Goal: Task Accomplishment & Management: Complete application form

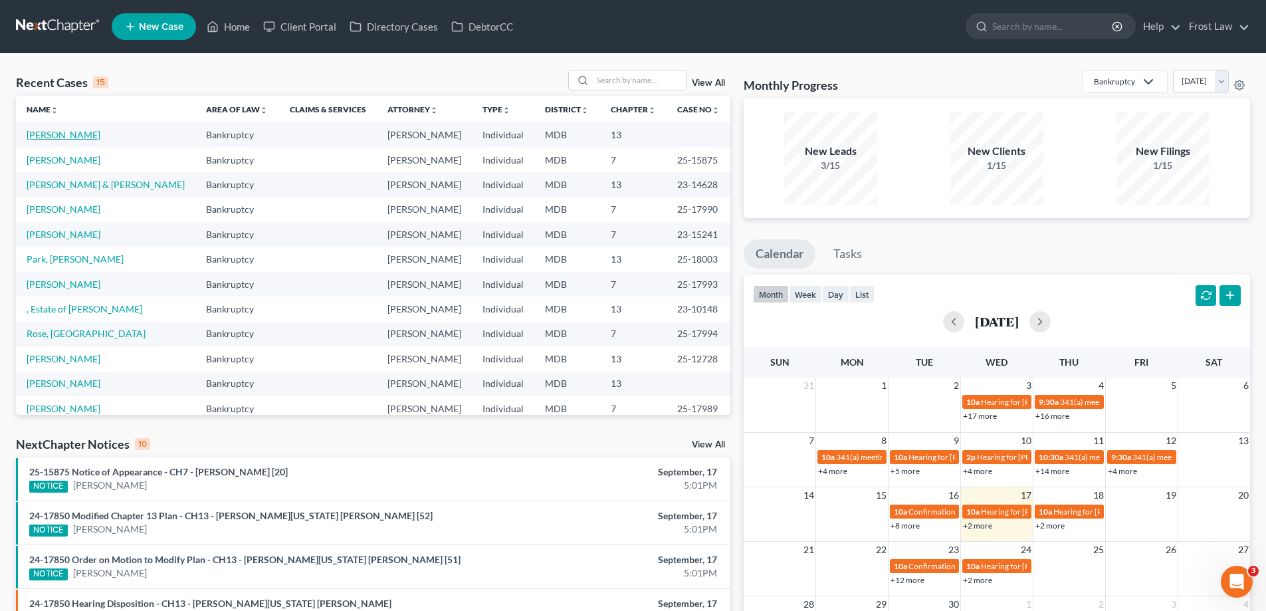
click at [52, 133] on link "[PERSON_NAME]" at bounding box center [64, 134] width 74 height 11
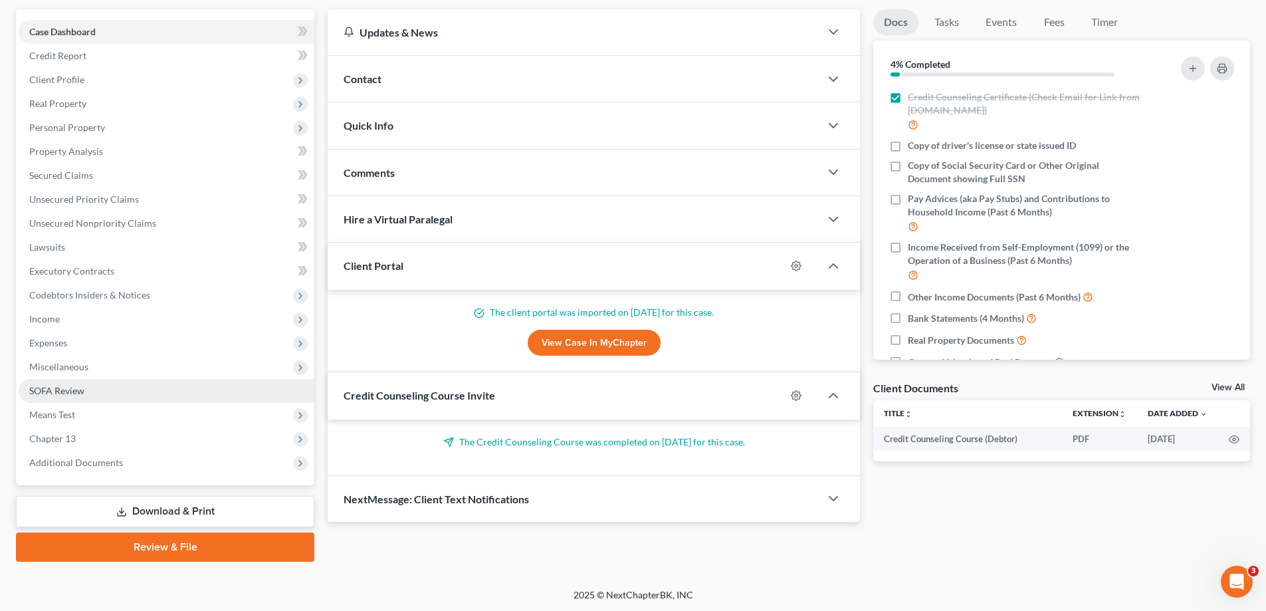
scroll to position [120, 0]
click at [104, 384] on link "SOFA Review" at bounding box center [167, 390] width 296 height 24
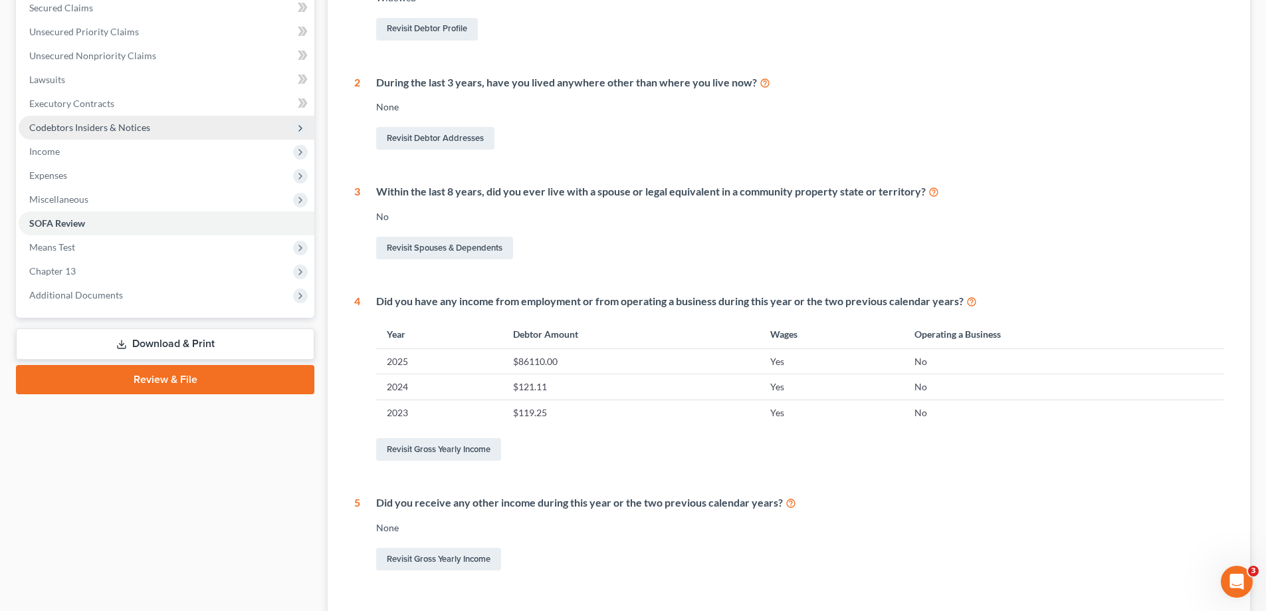
scroll to position [189, 0]
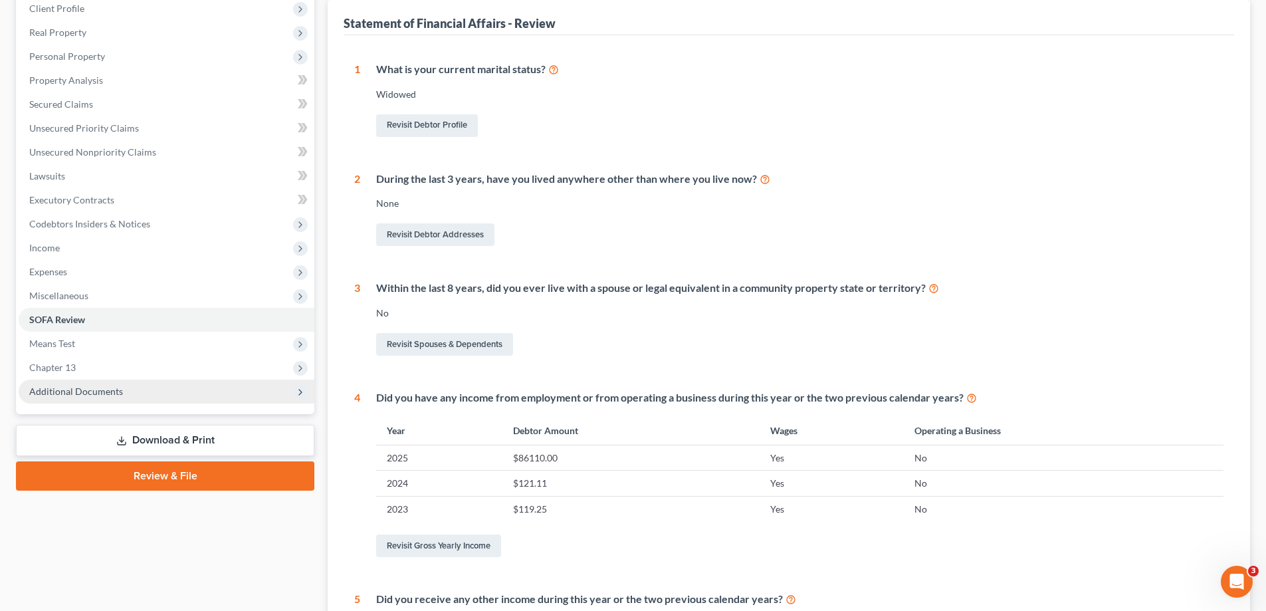
click at [120, 397] on span "Additional Documents" at bounding box center [167, 392] width 296 height 24
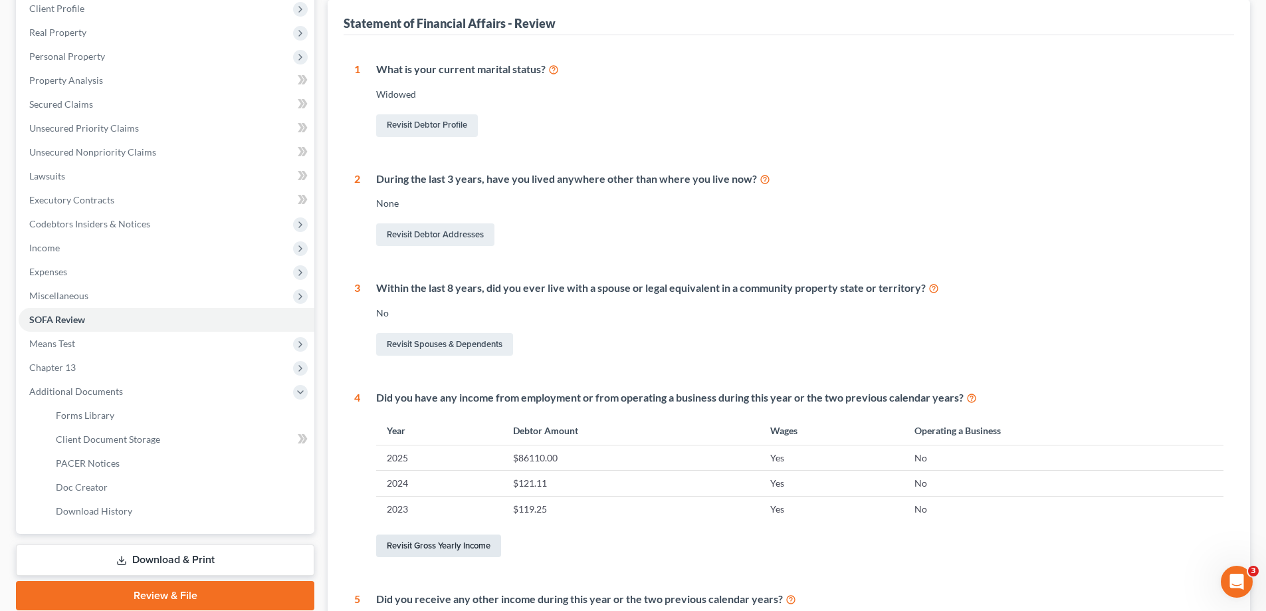
drag, startPoint x: 479, startPoint y: 546, endPoint x: 547, endPoint y: 456, distance: 112.9
click at [479, 546] on link "Revisit Gross Yearly Income" at bounding box center [438, 546] width 125 height 23
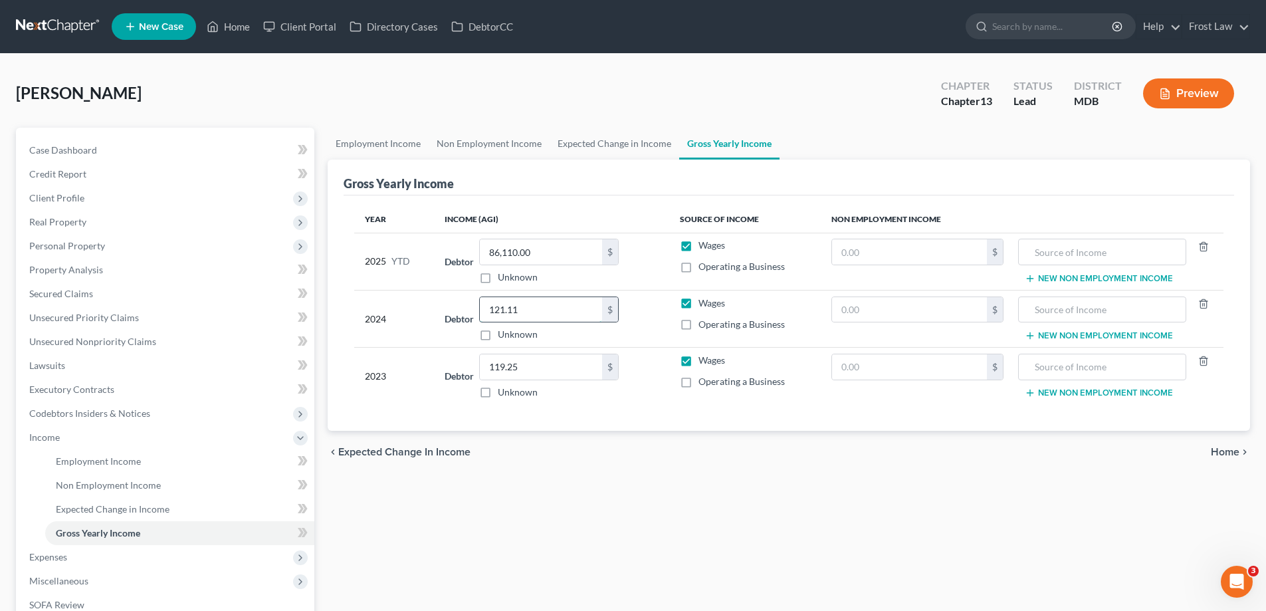
click at [542, 311] on input "121.11" at bounding box center [541, 309] width 122 height 25
type input "104,329.00"
click at [868, 304] on input "text" at bounding box center [909, 309] width 155 height 25
click at [842, 310] on input "0" at bounding box center [909, 309] width 155 height 25
type input "1,000.00"
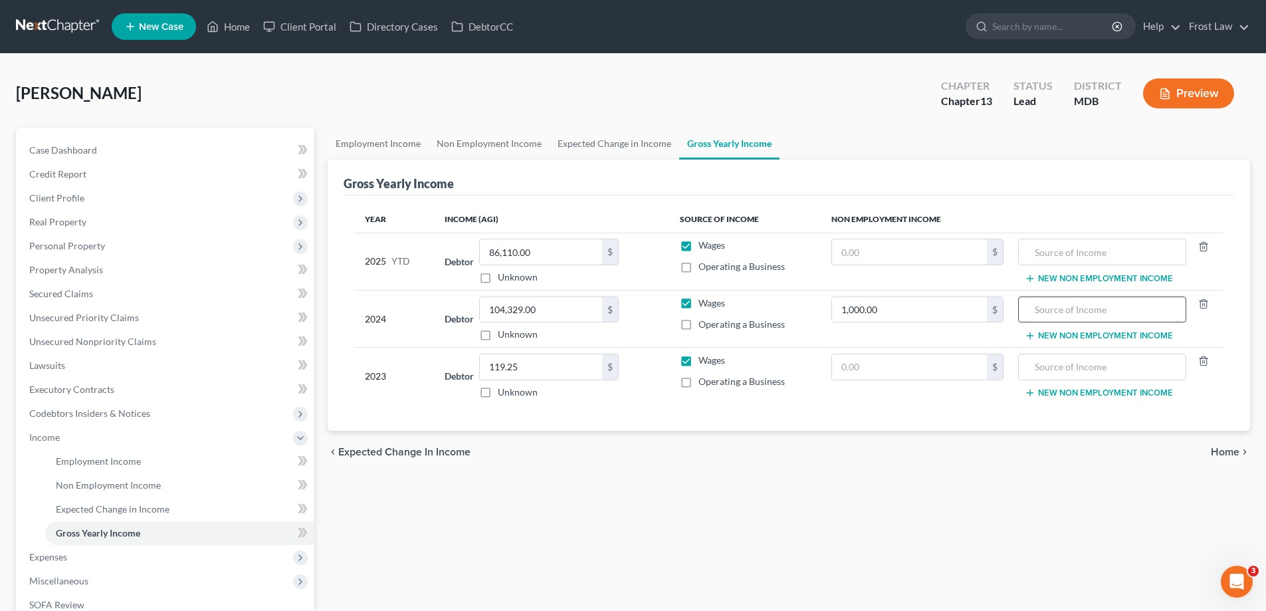
click at [1063, 309] on input "text" at bounding box center [1102, 309] width 153 height 25
type input "IRA Distribution"
click at [1063, 334] on button "New Non Employment Income" at bounding box center [1099, 335] width 148 height 11
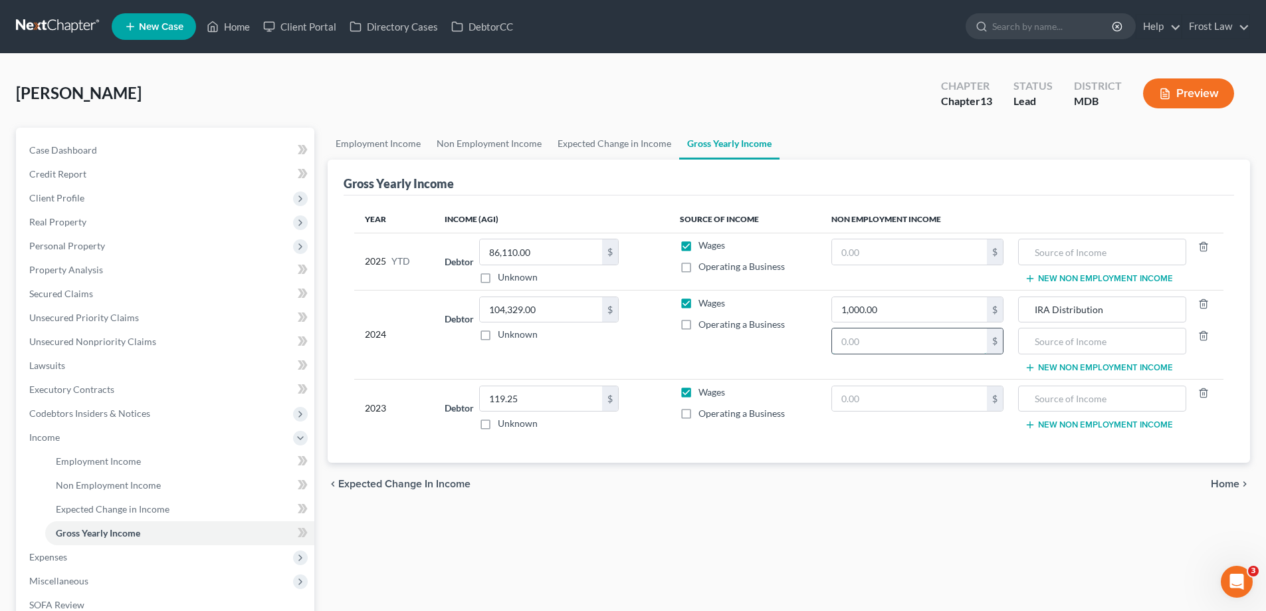
click at [899, 344] on input "text" at bounding box center [909, 340] width 155 height 25
type input "50,868.00"
click at [1042, 345] on input "text" at bounding box center [1102, 340] width 153 height 25
type input "Pension"
type input "99,606.00"
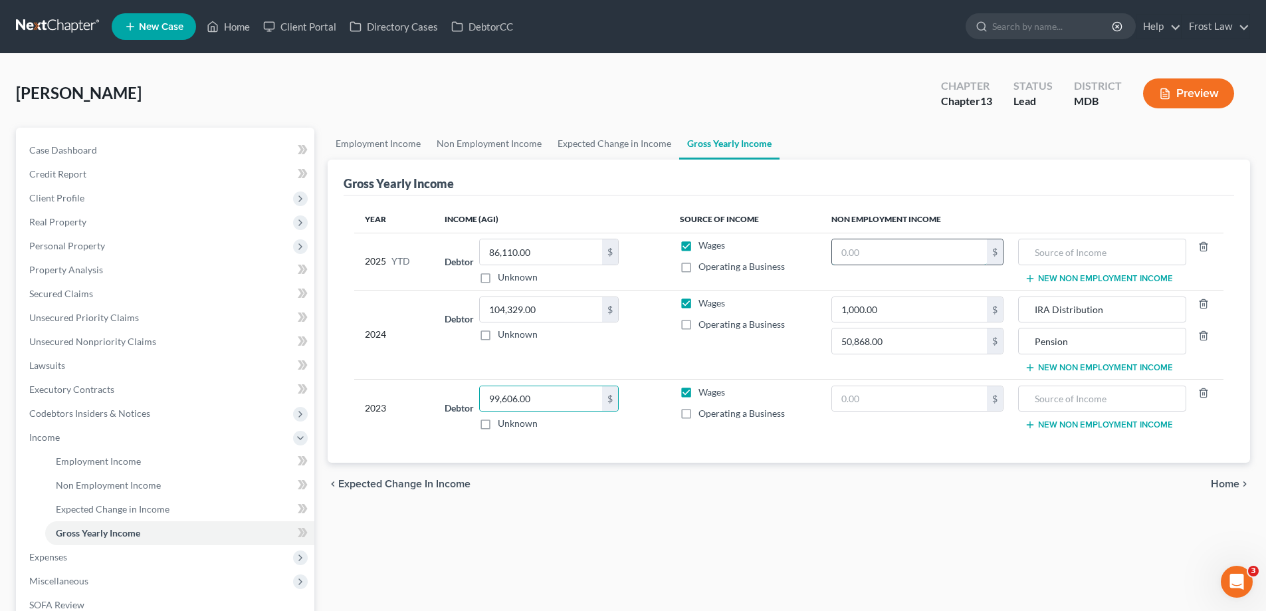
click at [961, 243] on input "text" at bounding box center [909, 251] width 155 height 25
paste input "39,096"
type input "39,096.00"
click at [1052, 263] on input "text" at bounding box center [1102, 251] width 153 height 25
type input "Annuity"
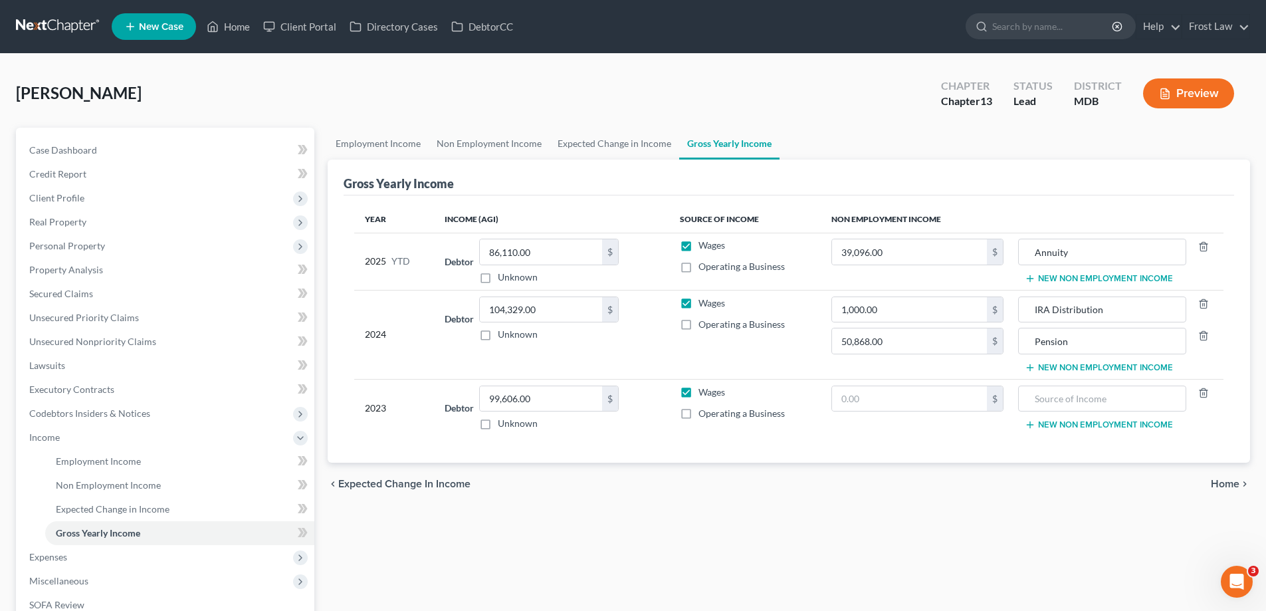
click at [896, 468] on div "chevron_left Expected Change in Income Home chevron_right" at bounding box center [789, 484] width 923 height 43
click at [1201, 394] on icon "button" at bounding box center [1204, 392] width 6 height 9
drag, startPoint x: 1064, startPoint y: 342, endPoint x: 1030, endPoint y: 347, distance: 33.7
click at [1030, 347] on input "Pension" at bounding box center [1102, 340] width 153 height 25
type input "Annuity"
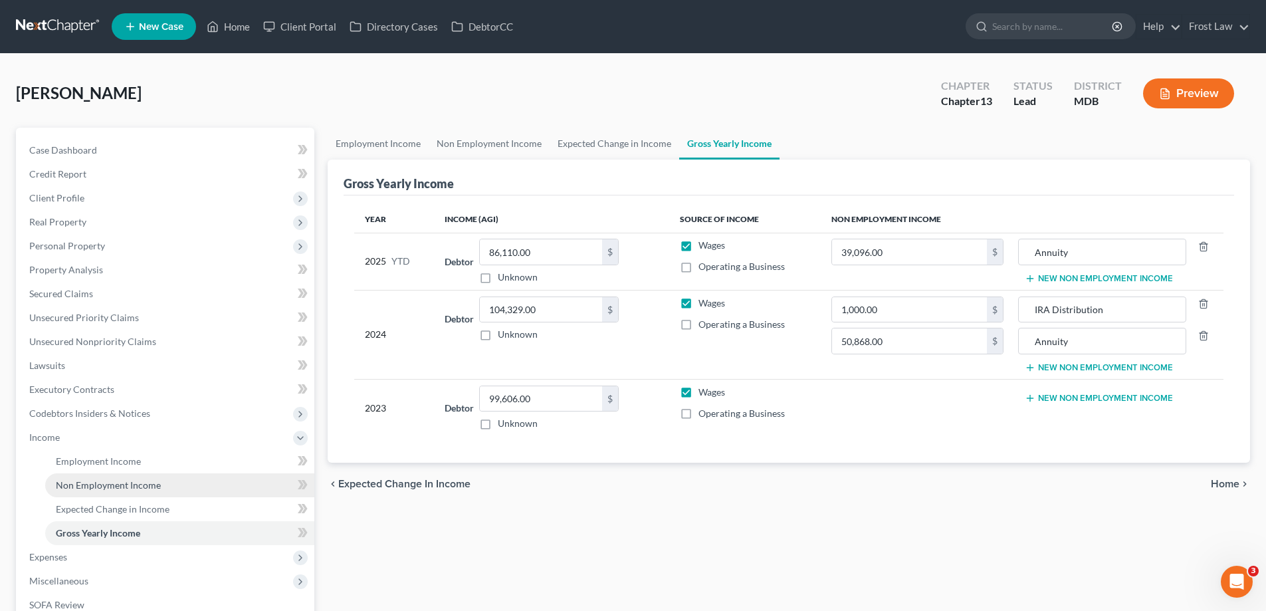
click at [438, 114] on div "Goldson, Julia Upgraded Chapter Chapter 13 Status Lead District MDB Preview" at bounding box center [633, 99] width 1235 height 58
click at [107, 438] on span "Income" at bounding box center [167, 437] width 296 height 24
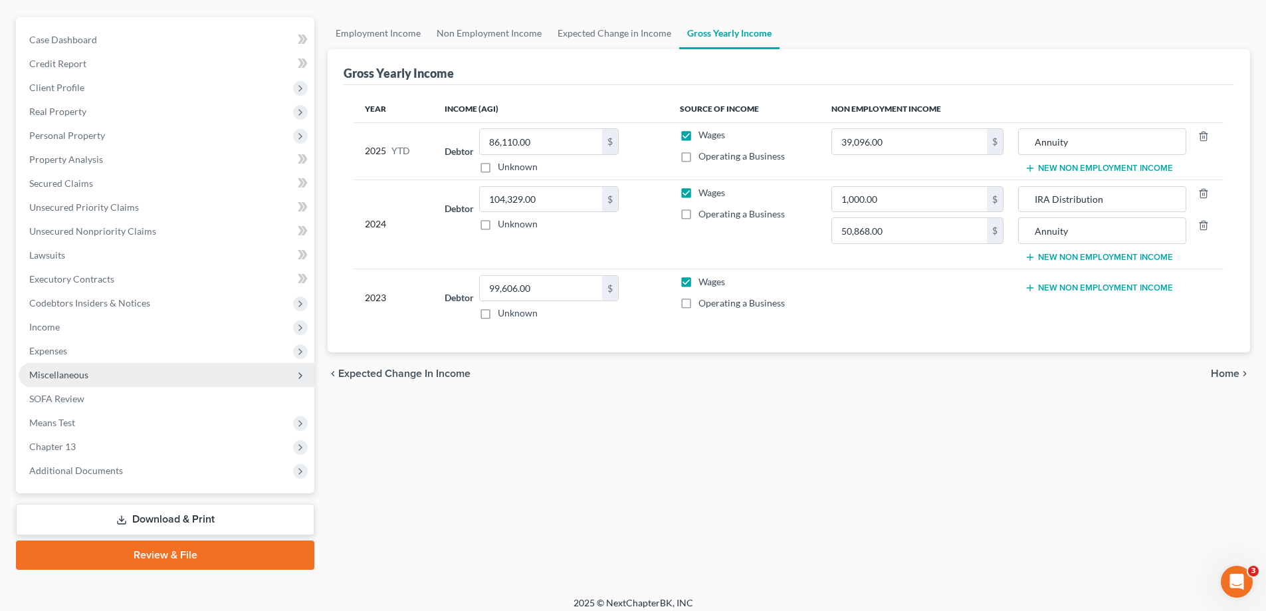
scroll to position [120, 0]
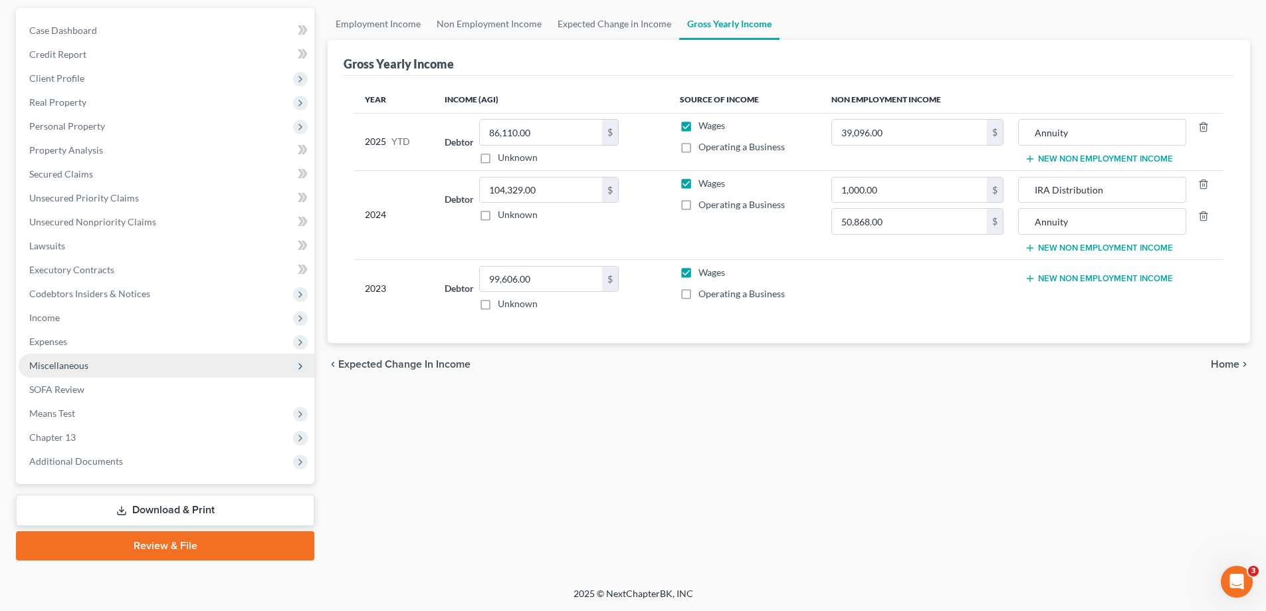
click at [108, 336] on span "Expenses" at bounding box center [167, 342] width 296 height 24
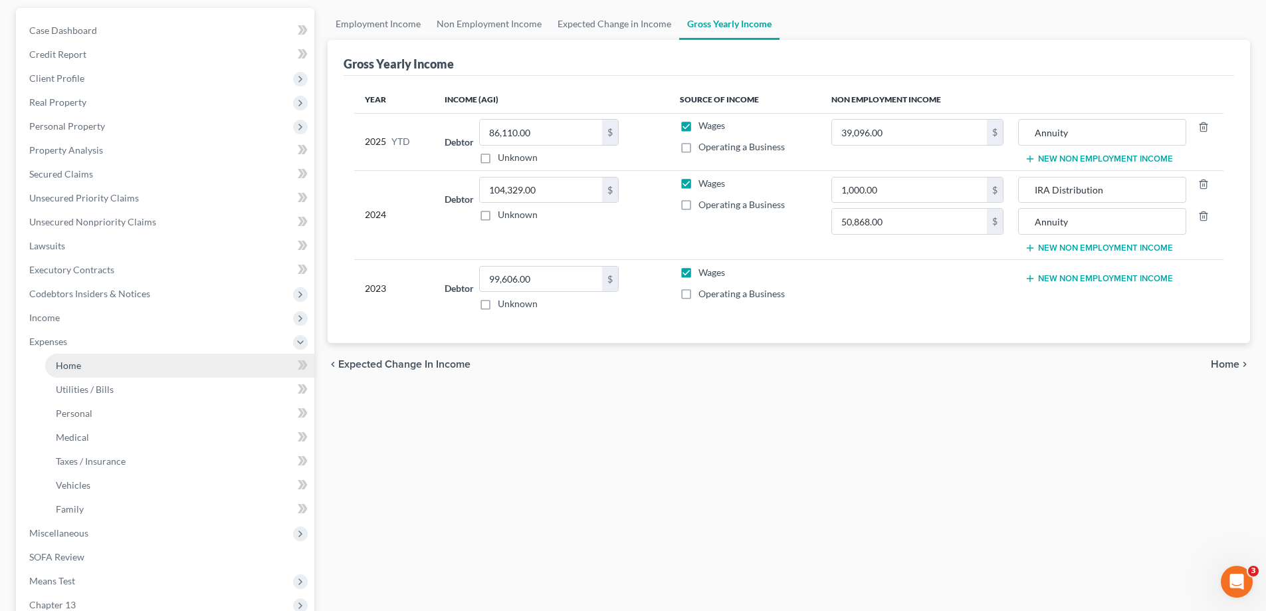
click at [138, 366] on link "Home" at bounding box center [179, 366] width 269 height 24
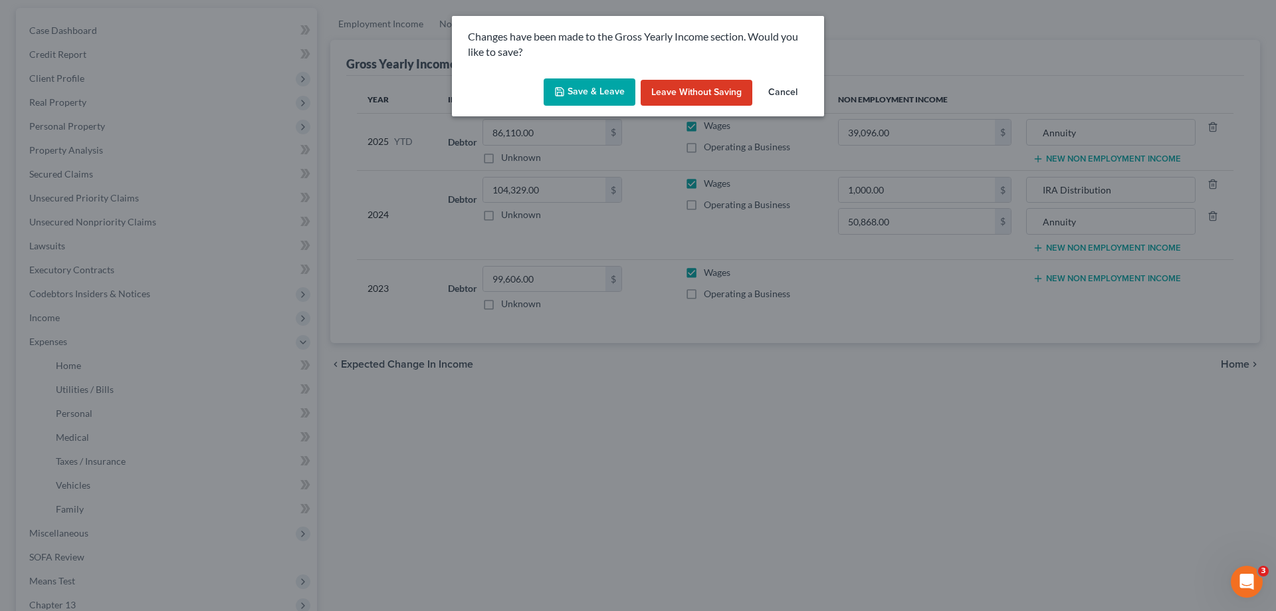
click at [560, 94] on polyline "button" at bounding box center [560, 93] width 5 height 3
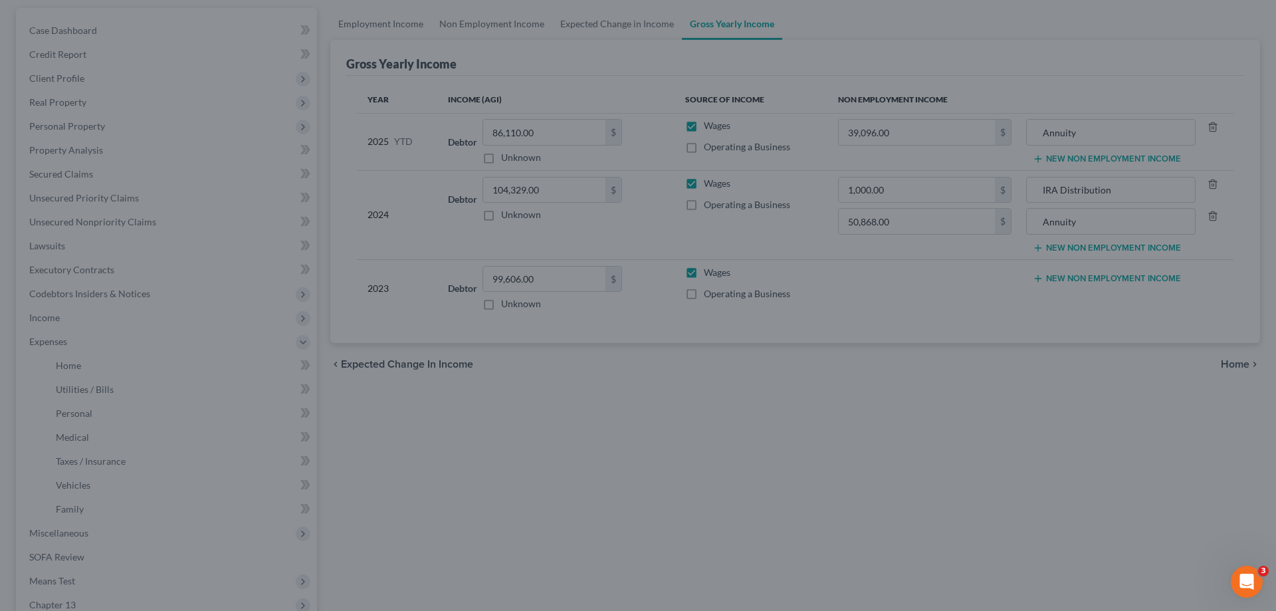
type input "50,868.00"
type input "Annuity"
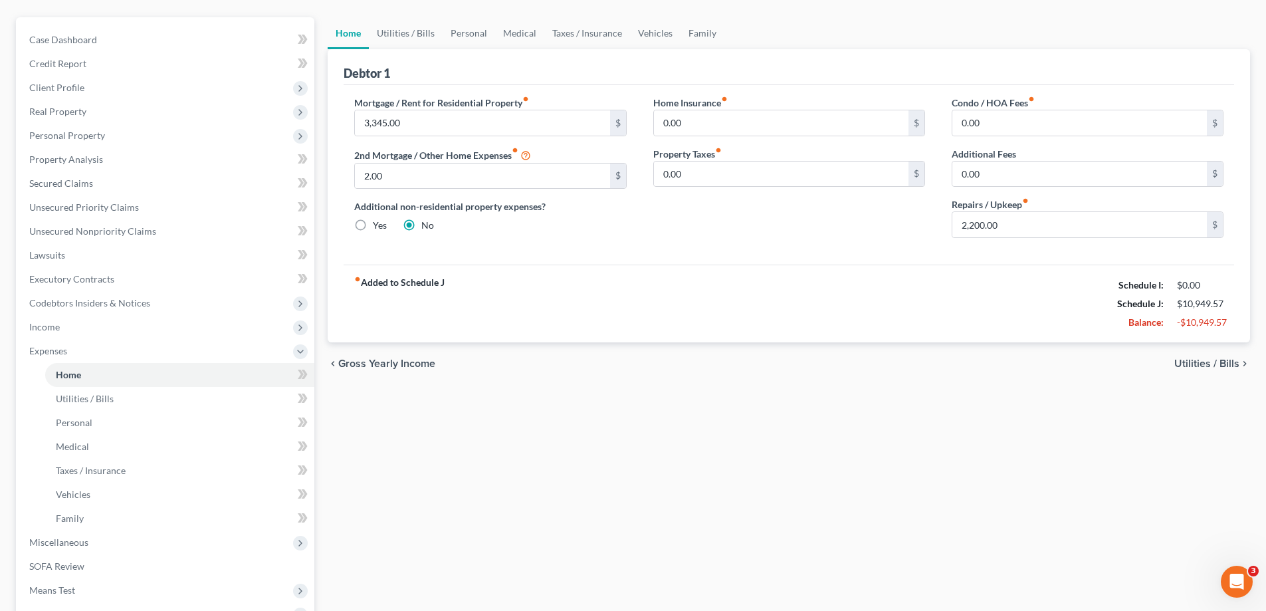
scroll to position [133, 0]
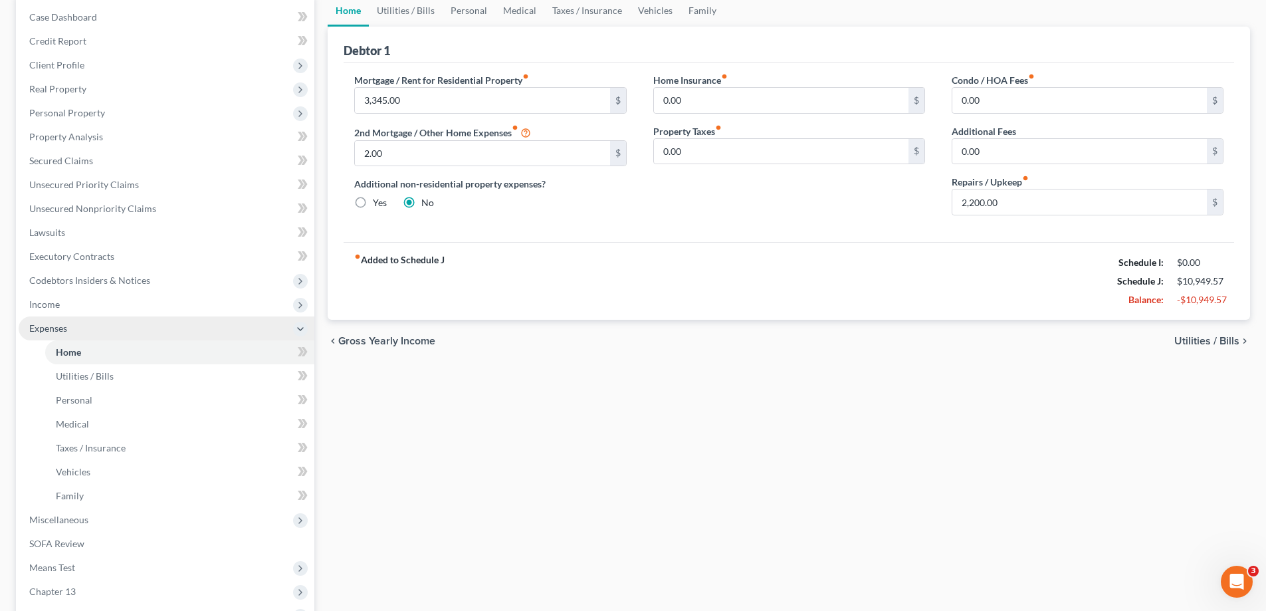
click at [129, 330] on span "Expenses" at bounding box center [167, 328] width 296 height 24
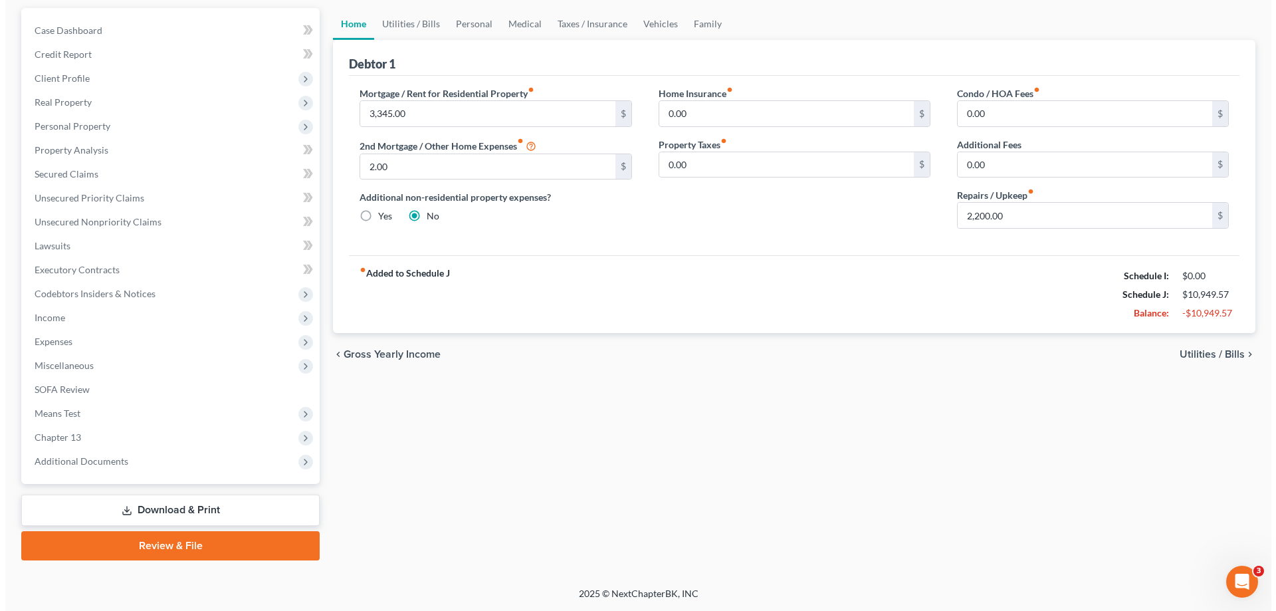
scroll to position [120, 0]
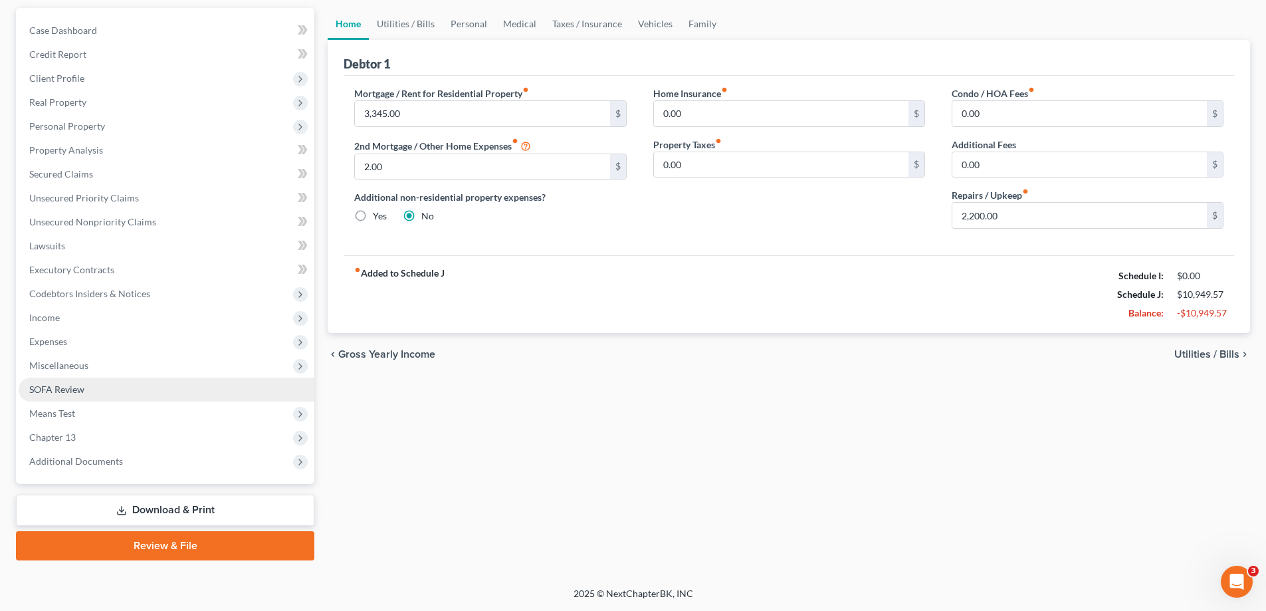
click at [97, 393] on link "SOFA Review" at bounding box center [167, 390] width 296 height 24
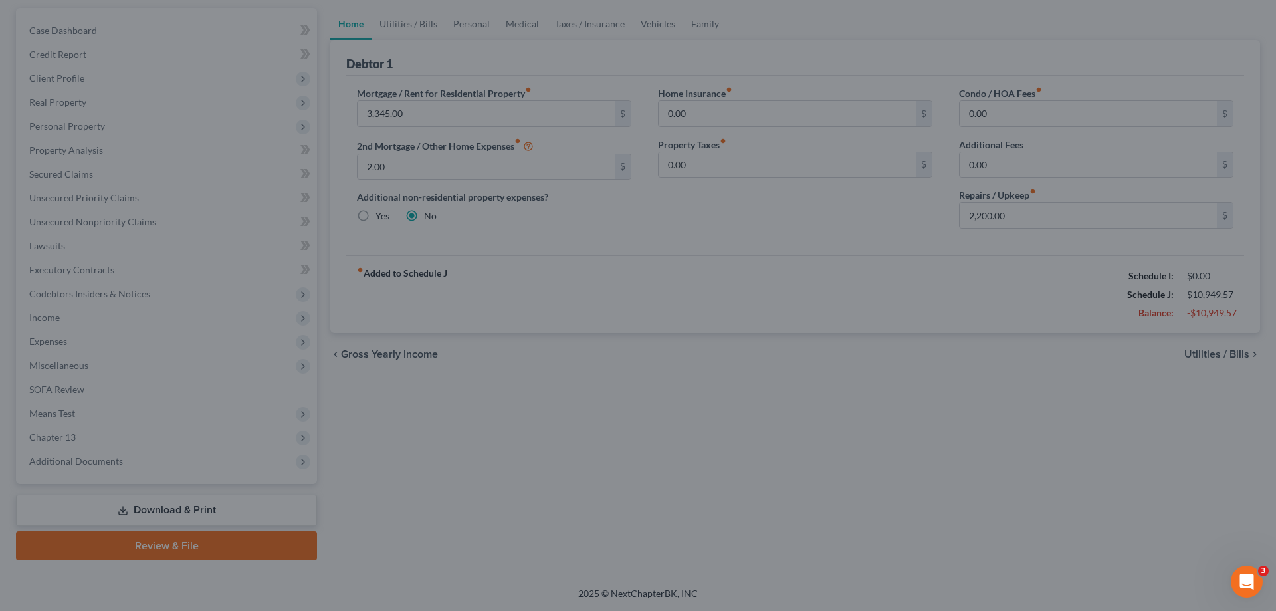
click at [41, 385] on div at bounding box center [638, 305] width 1276 height 611
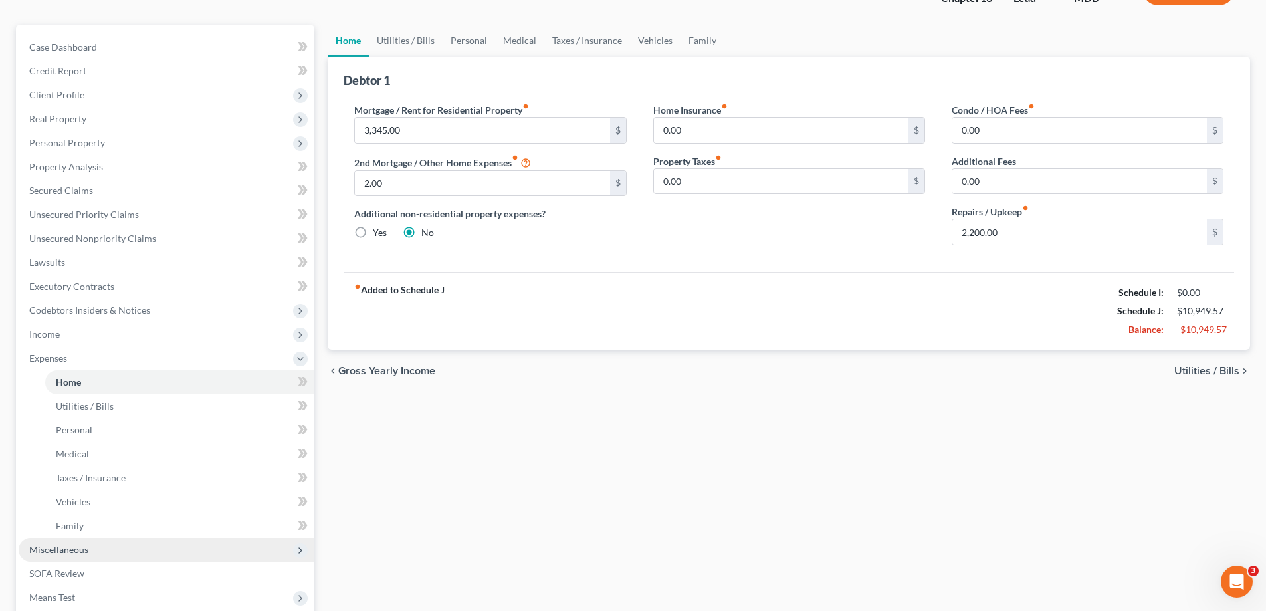
scroll to position [266, 0]
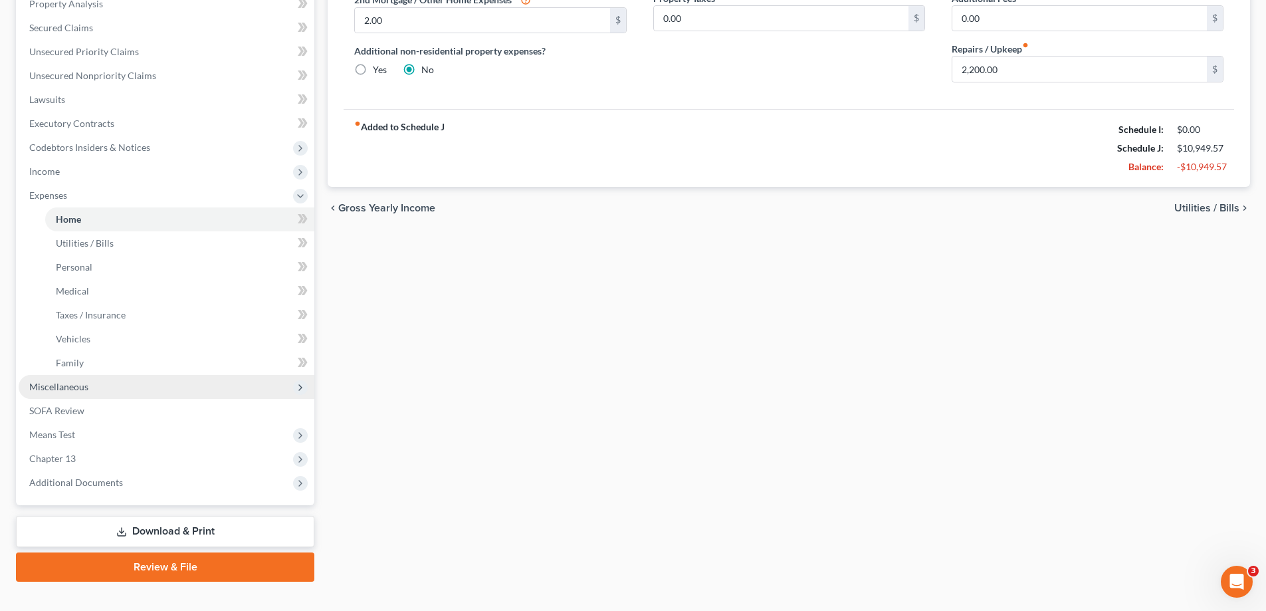
click at [112, 383] on span "Miscellaneous" at bounding box center [167, 387] width 296 height 24
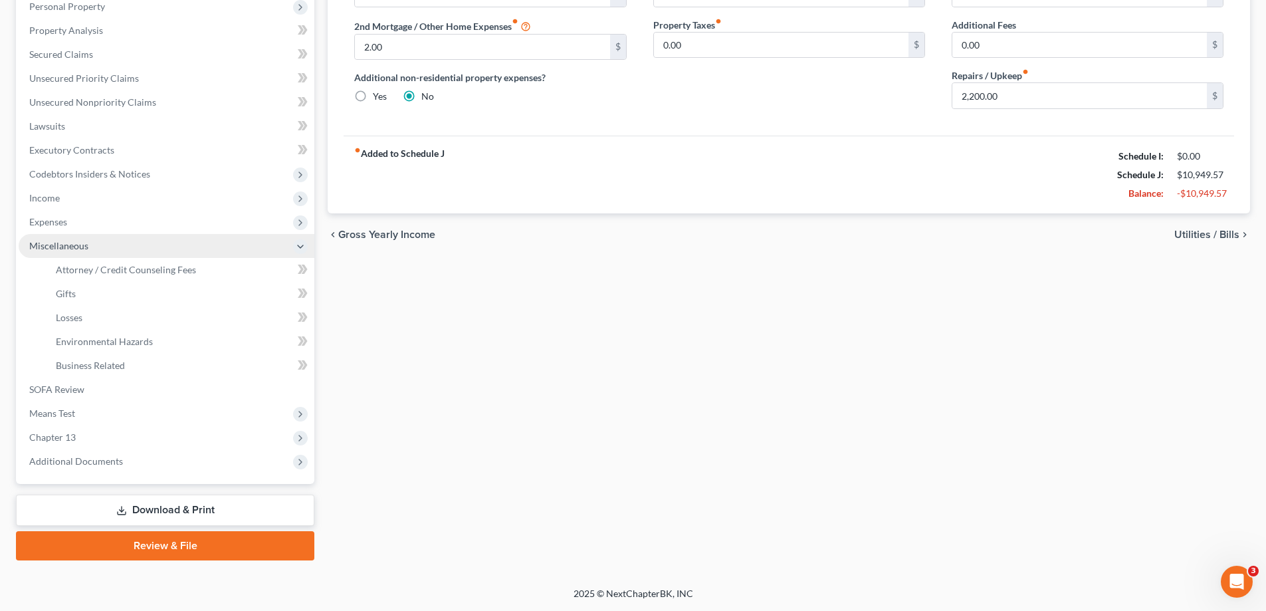
scroll to position [239, 0]
click at [111, 236] on span "Miscellaneous" at bounding box center [167, 246] width 296 height 24
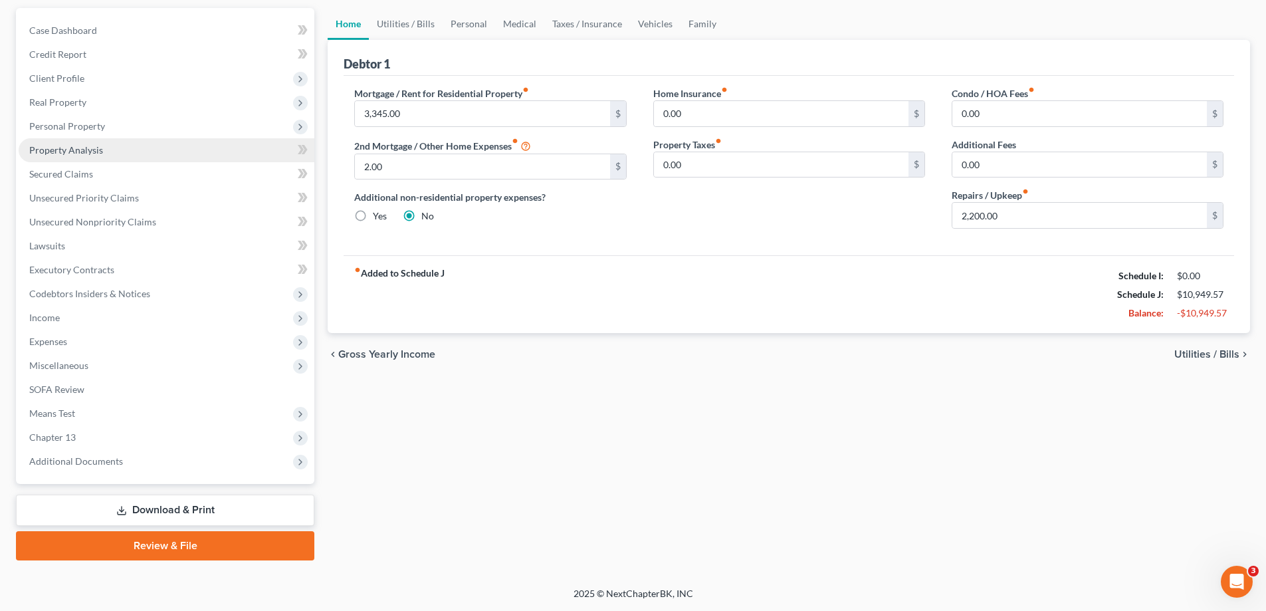
scroll to position [120, 0]
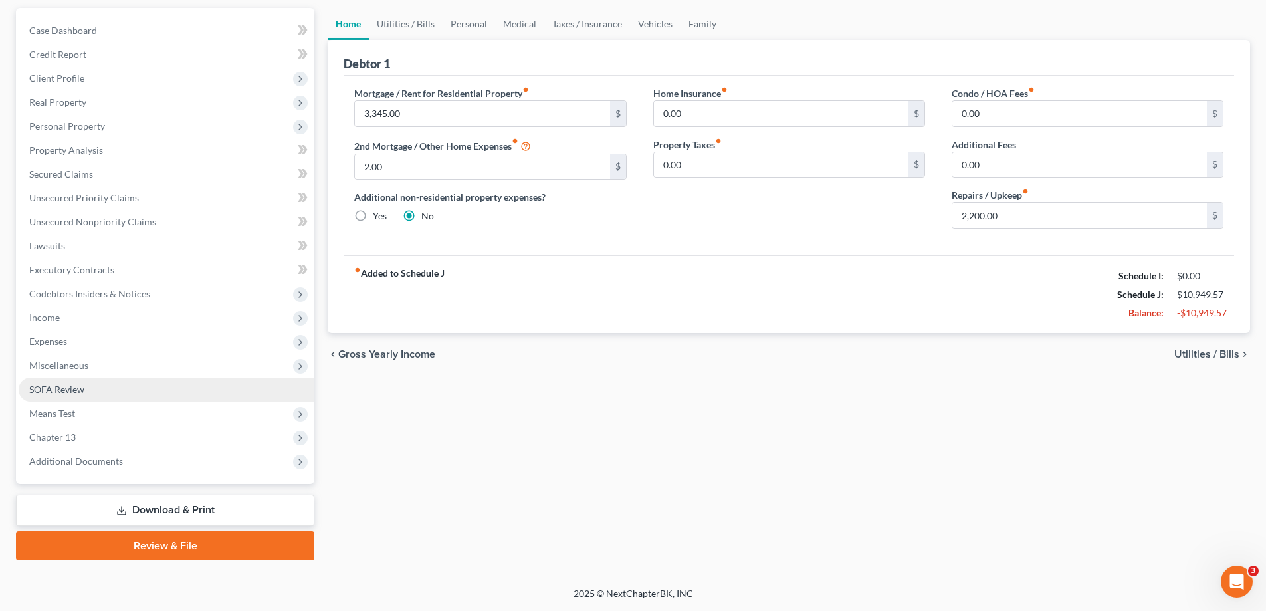
click at [160, 395] on link "SOFA Review" at bounding box center [167, 390] width 296 height 24
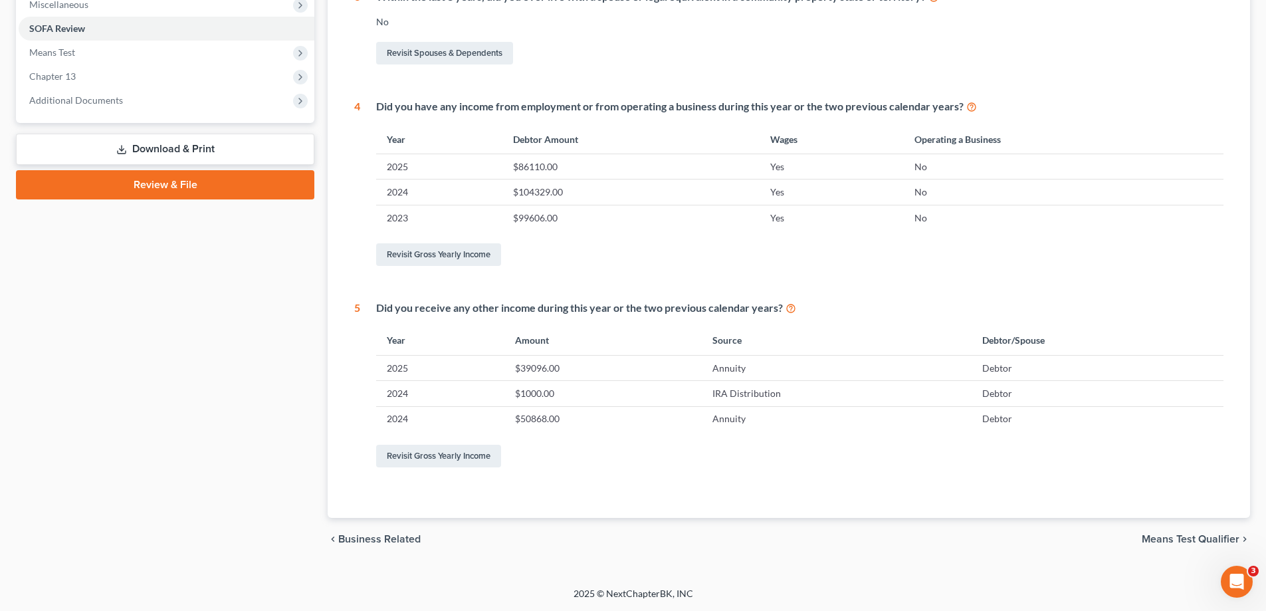
scroll to position [15, 0]
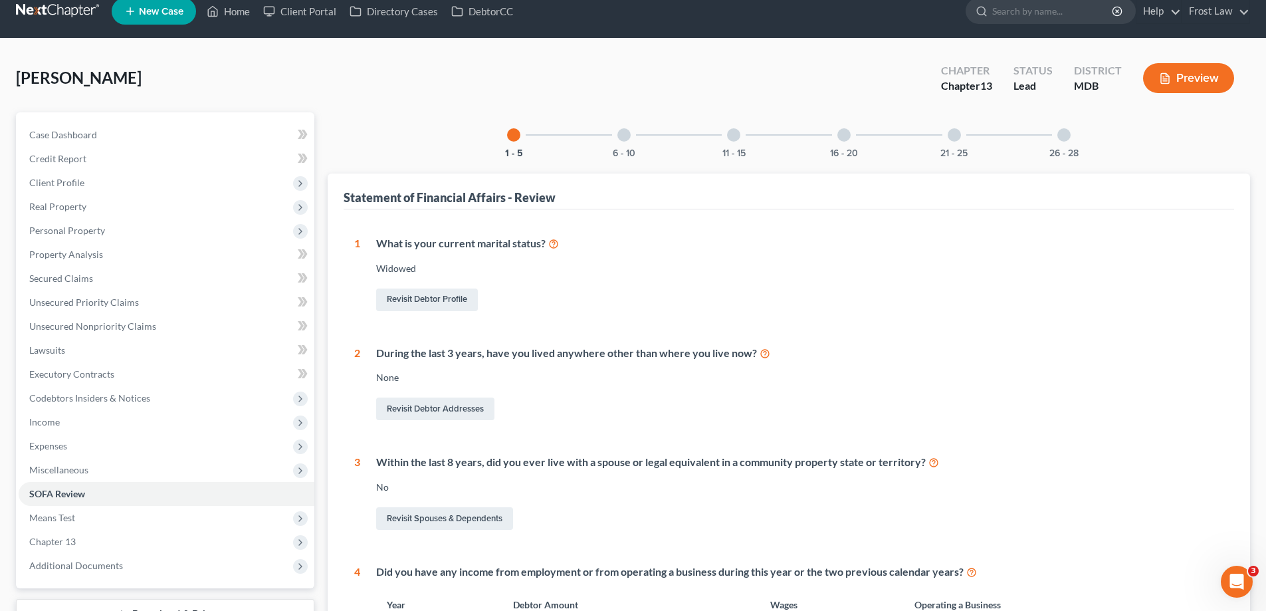
click at [622, 133] on div at bounding box center [624, 134] width 13 height 13
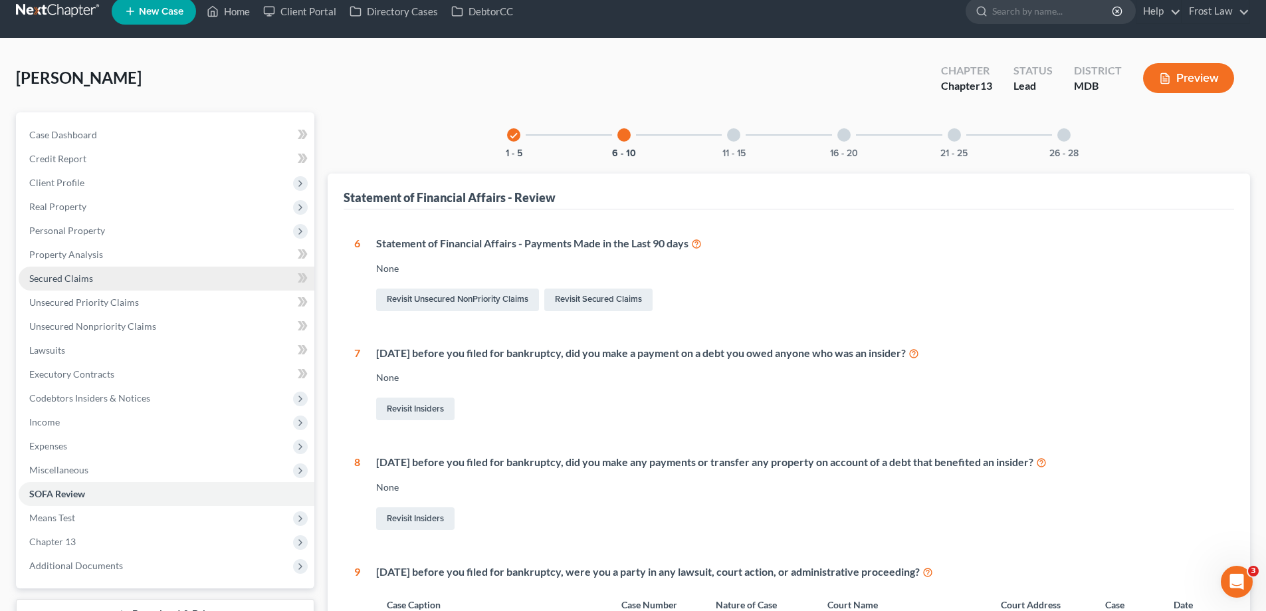
click at [87, 278] on span "Secured Claims" at bounding box center [61, 278] width 64 height 11
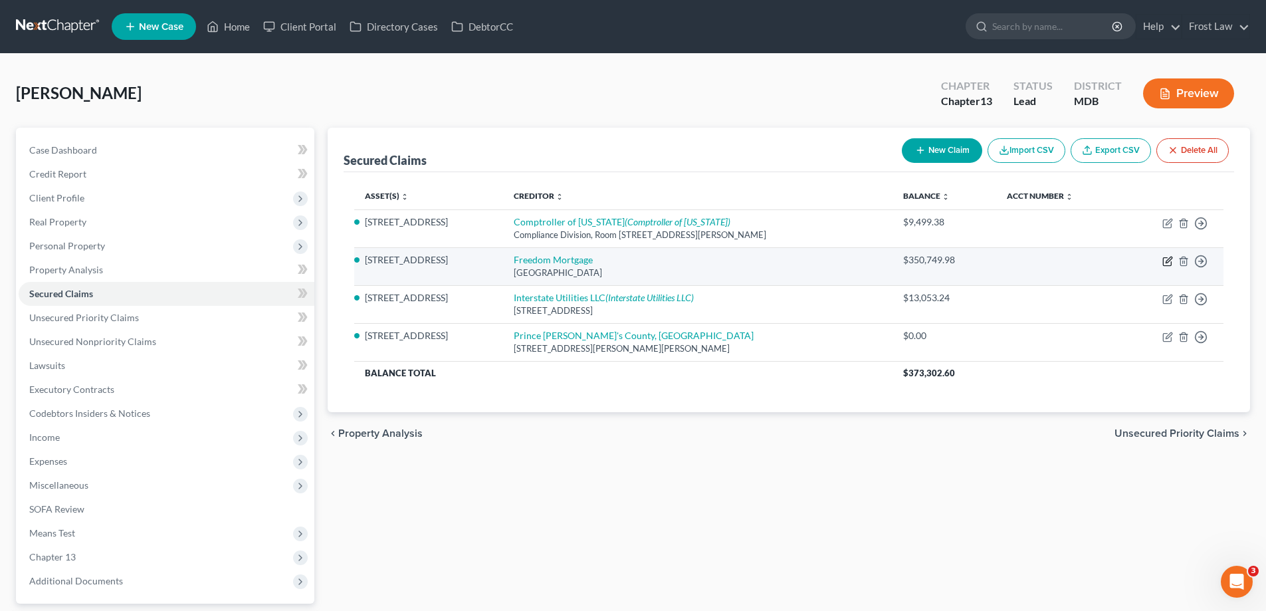
click at [1166, 259] on icon "button" at bounding box center [1168, 261] width 11 height 11
select select "45"
select select "0"
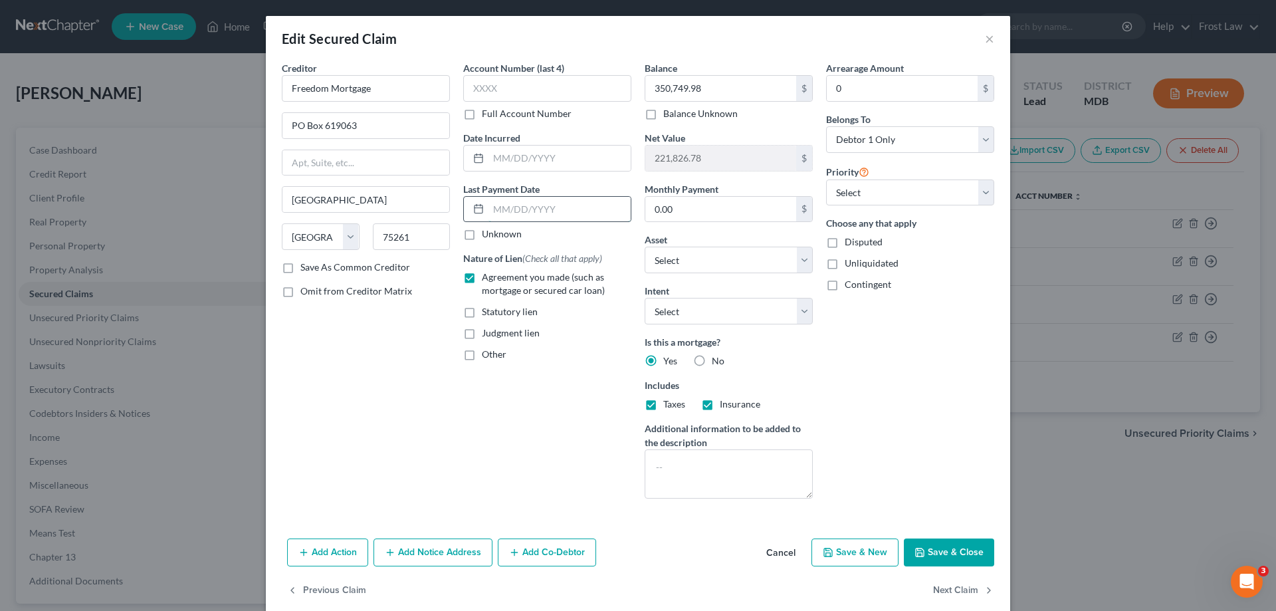
click at [566, 217] on input "text" at bounding box center [560, 209] width 142 height 25
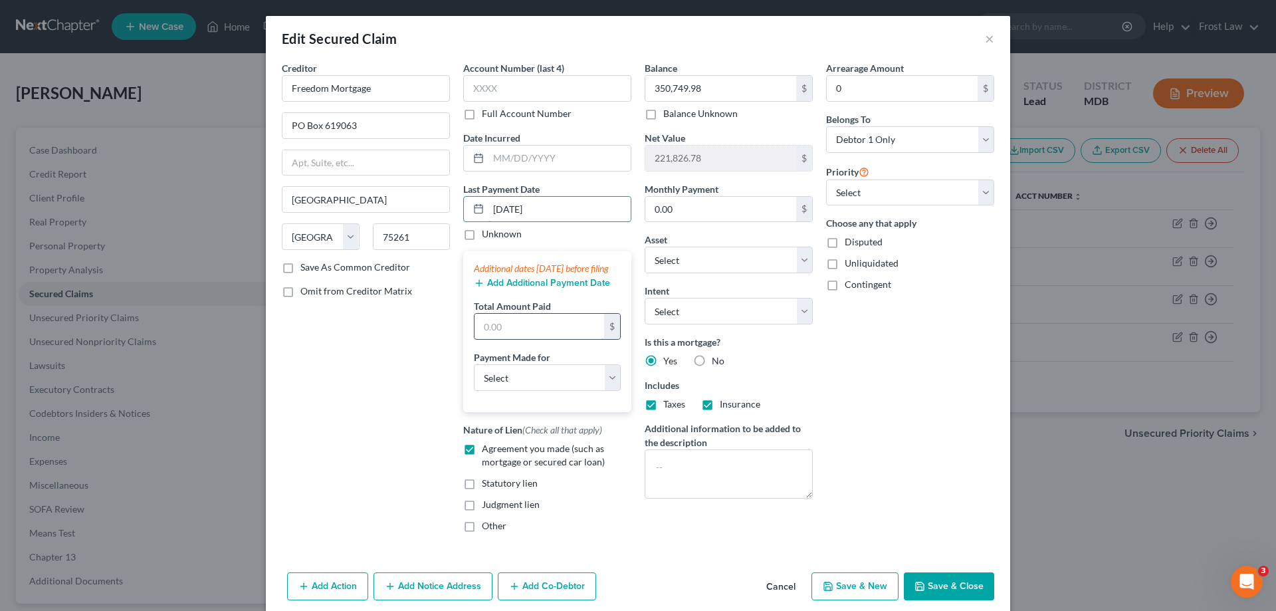
type input "[DATE]"
click at [540, 339] on input "text" at bounding box center [540, 326] width 130 height 25
paste input "13,701.08"
type input "13,701.08"
click at [515, 391] on select "Select Car Credit Card Loan Repayment Mortgage Other Suppliers Or Vendors" at bounding box center [547, 377] width 147 height 27
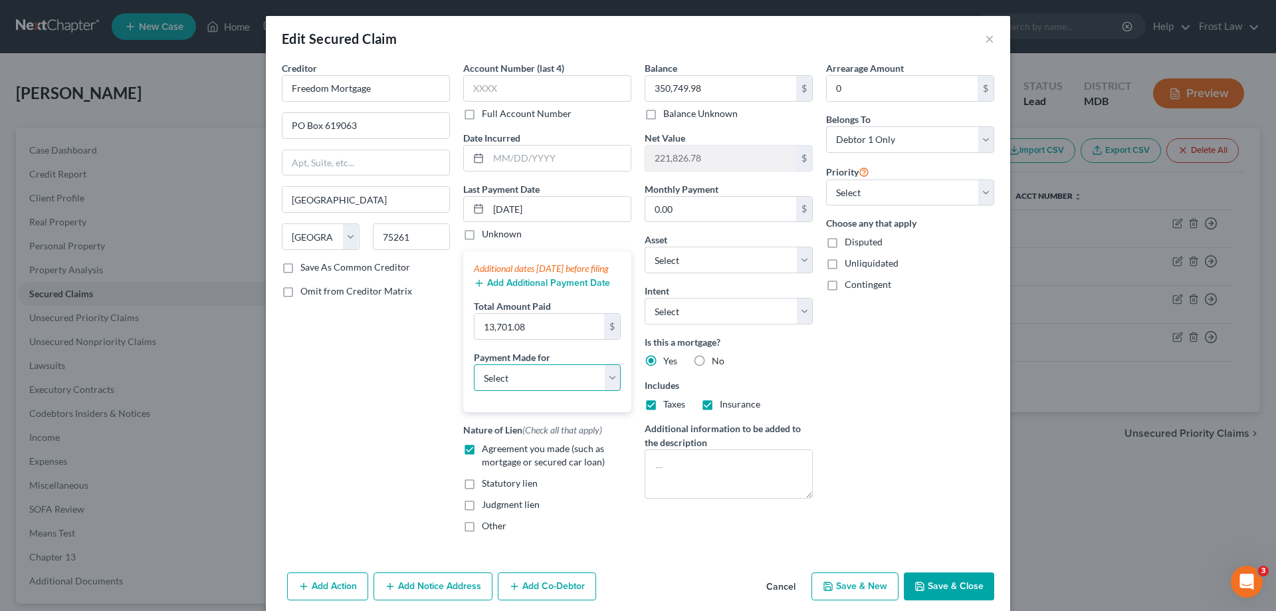
select select "3"
click at [474, 378] on select "Select Car Credit Card Loan Repayment Mortgage Other Suppliers Or Vendors" at bounding box center [547, 377] width 147 height 27
click at [895, 444] on div "Arrearage Amount 0 $ Belongs To * Select Debtor 1 Only Debtor 2 Only Debtor 1 A…" at bounding box center [910, 302] width 181 height 482
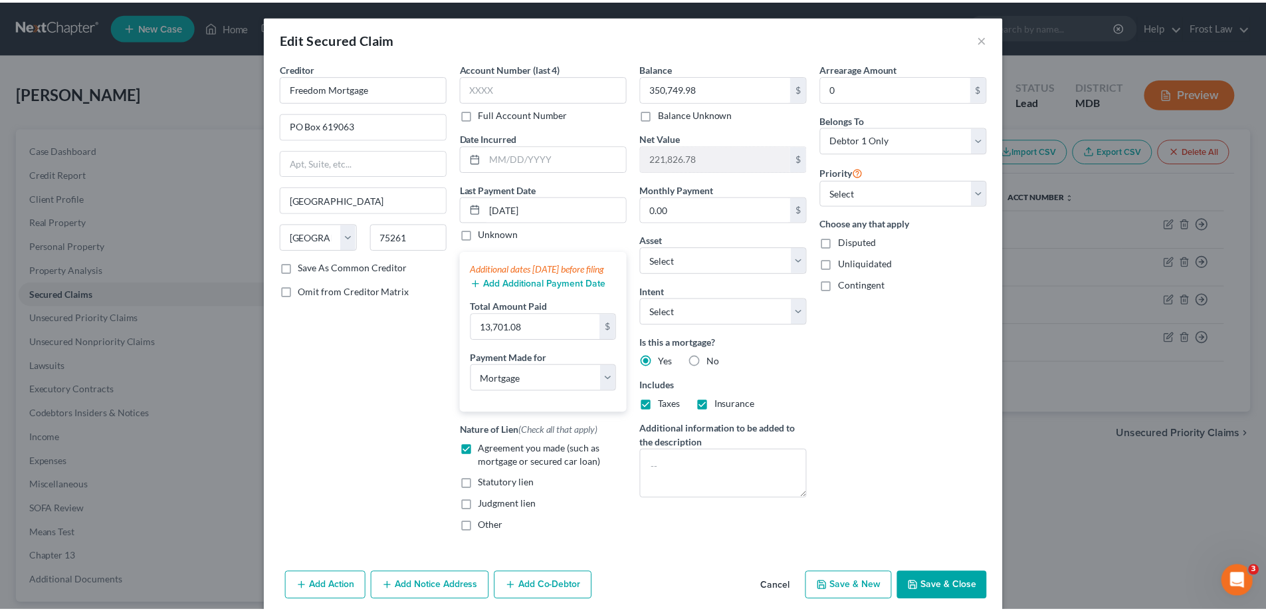
scroll to position [67, 0]
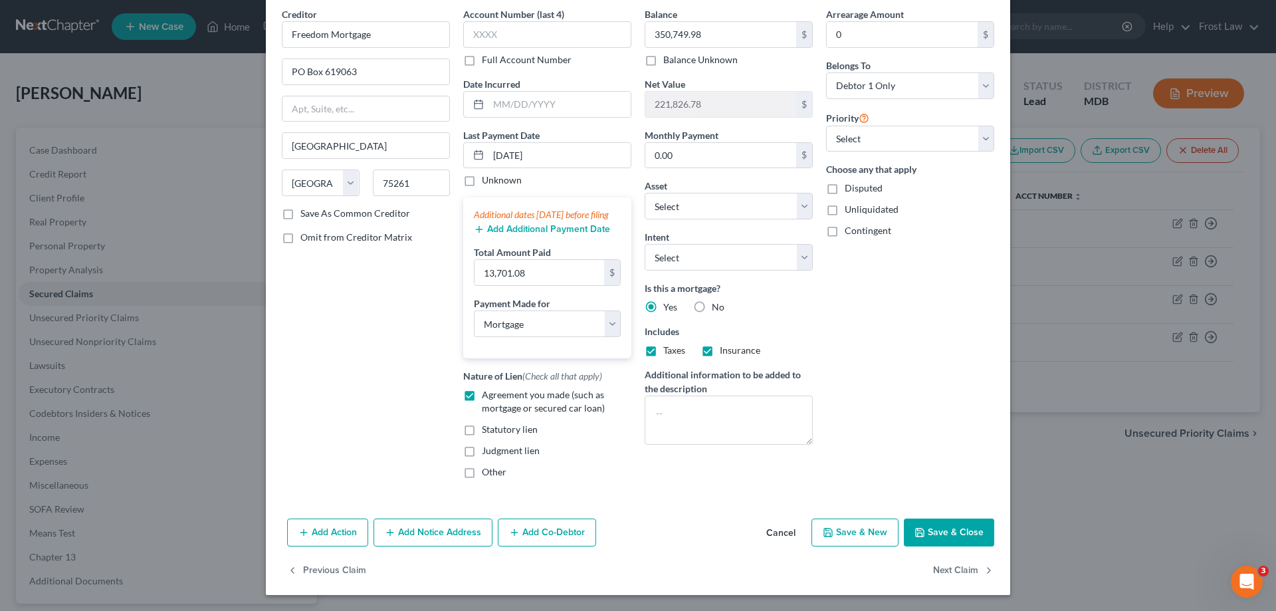
click at [949, 540] on button "Save & Close" at bounding box center [949, 533] width 90 height 28
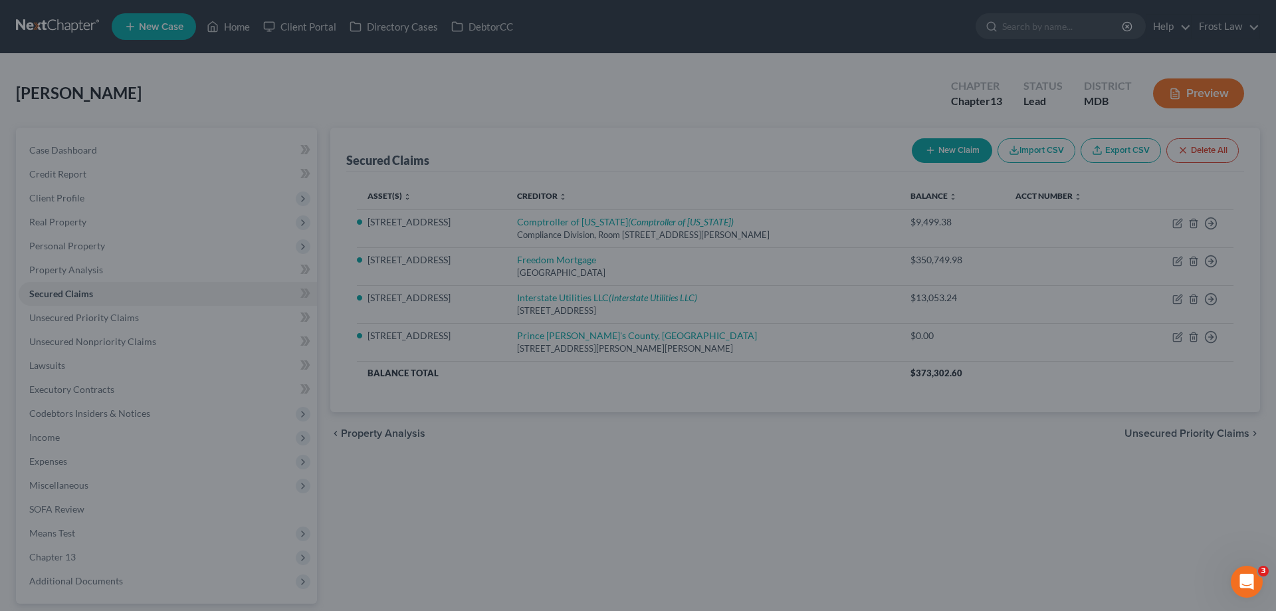
select select "2"
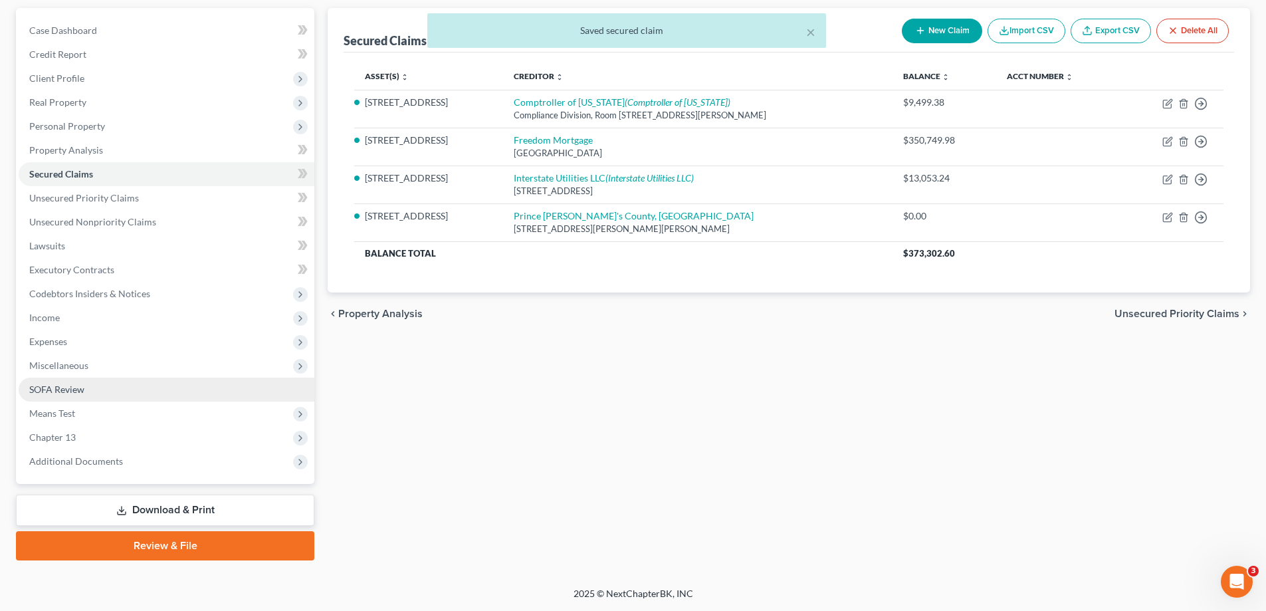
click at [97, 394] on link "SOFA Review" at bounding box center [167, 390] width 296 height 24
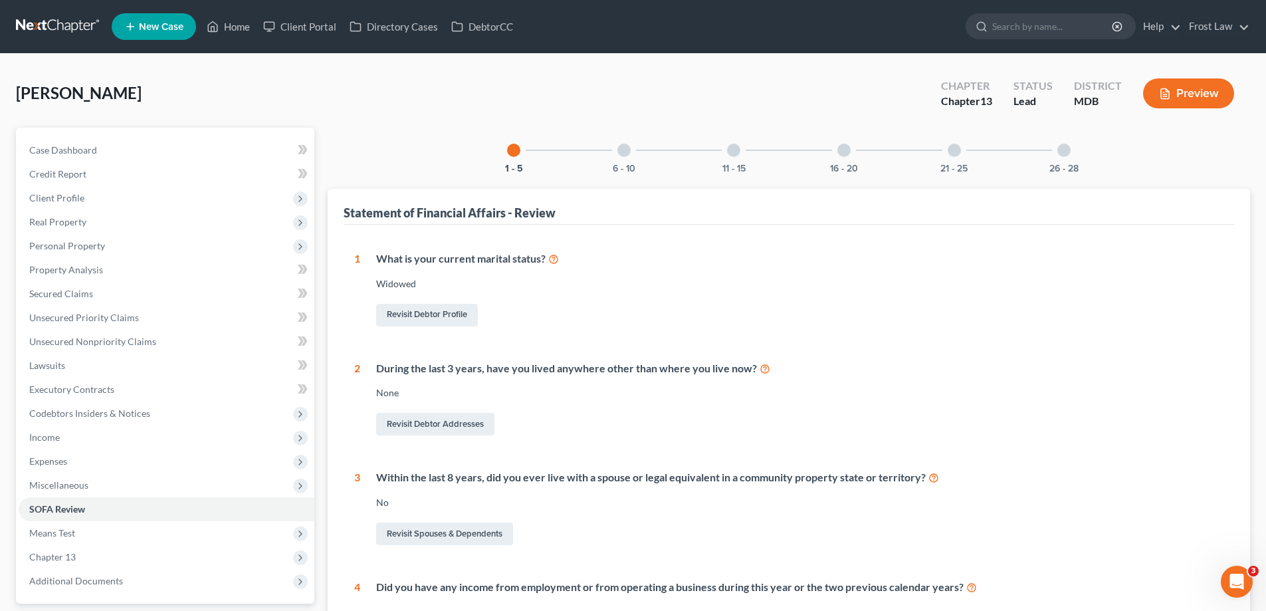
click at [625, 152] on div at bounding box center [624, 150] width 13 height 13
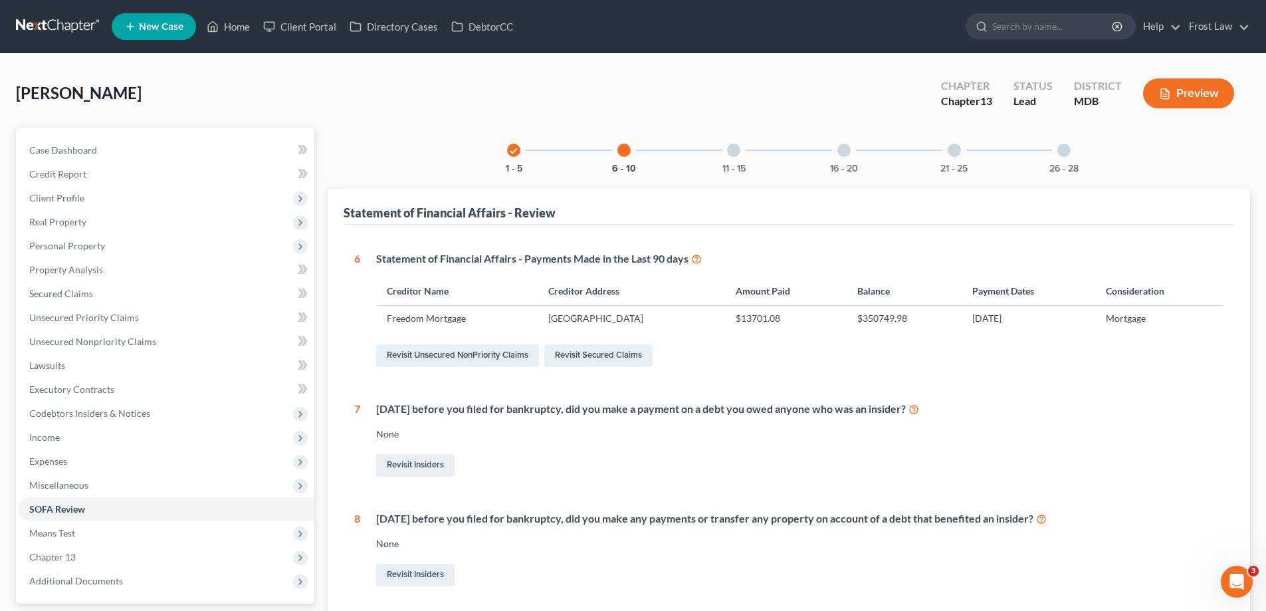
click at [728, 156] on div "11 - 15" at bounding box center [733, 150] width 45 height 45
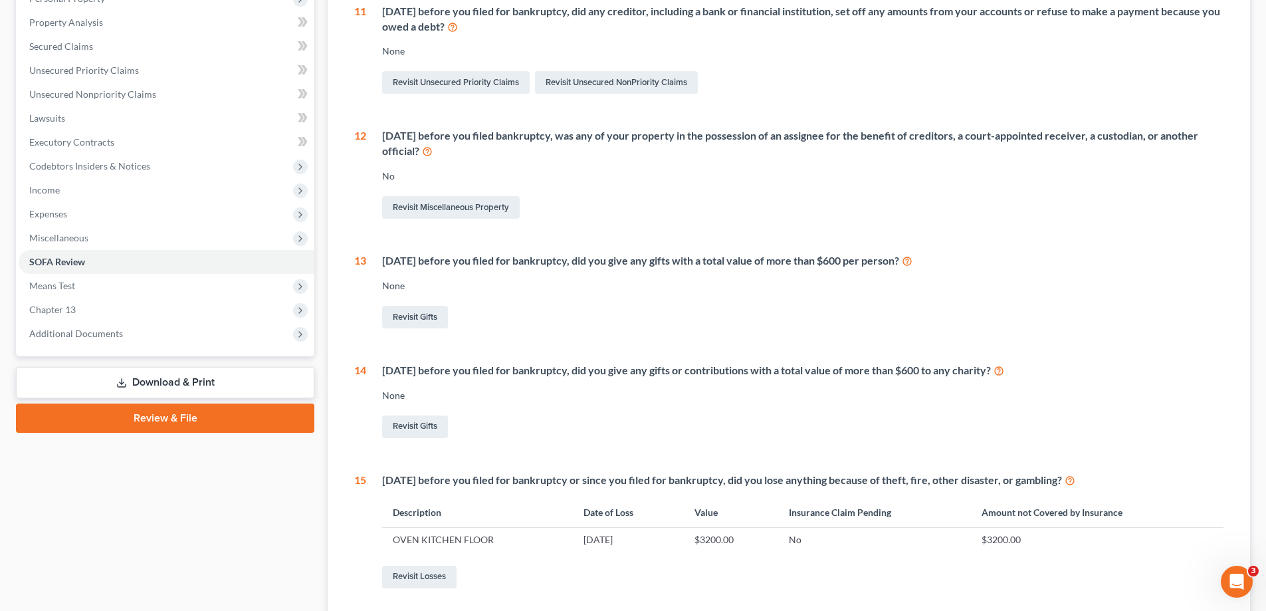
scroll to position [368, 0]
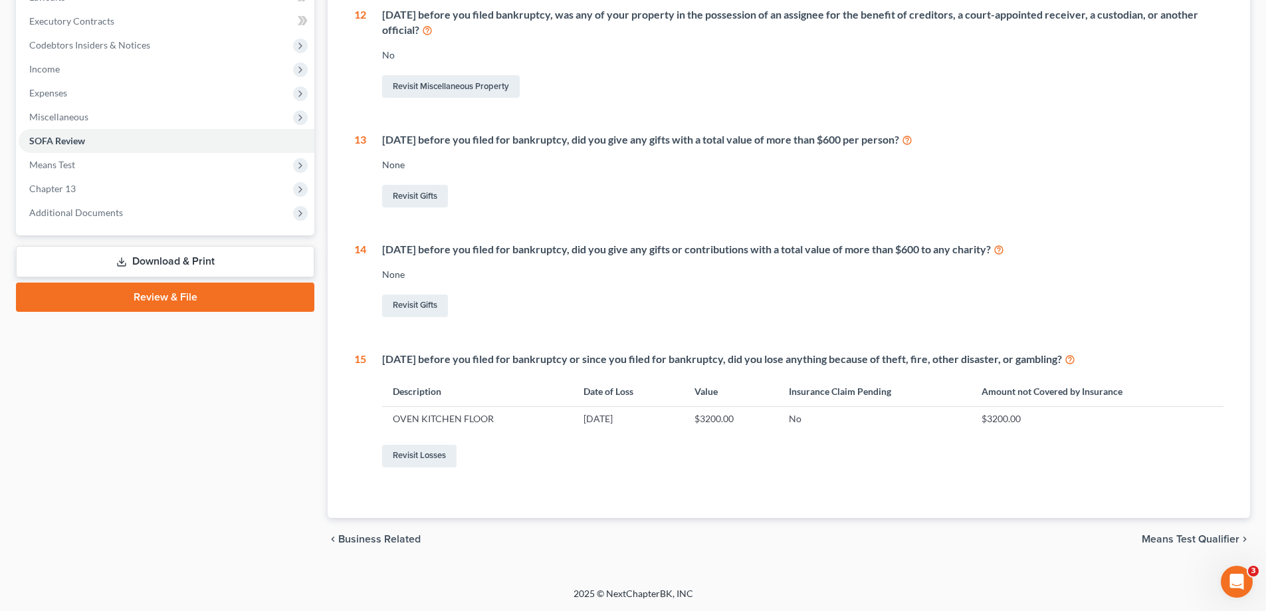
click at [408, 474] on div "1 What is your current marital status? [DEMOGRAPHIC_DATA] Revisit Debtor Profil…" at bounding box center [789, 186] width 891 height 661
click at [412, 459] on link "Revisit Losses" at bounding box center [419, 456] width 74 height 23
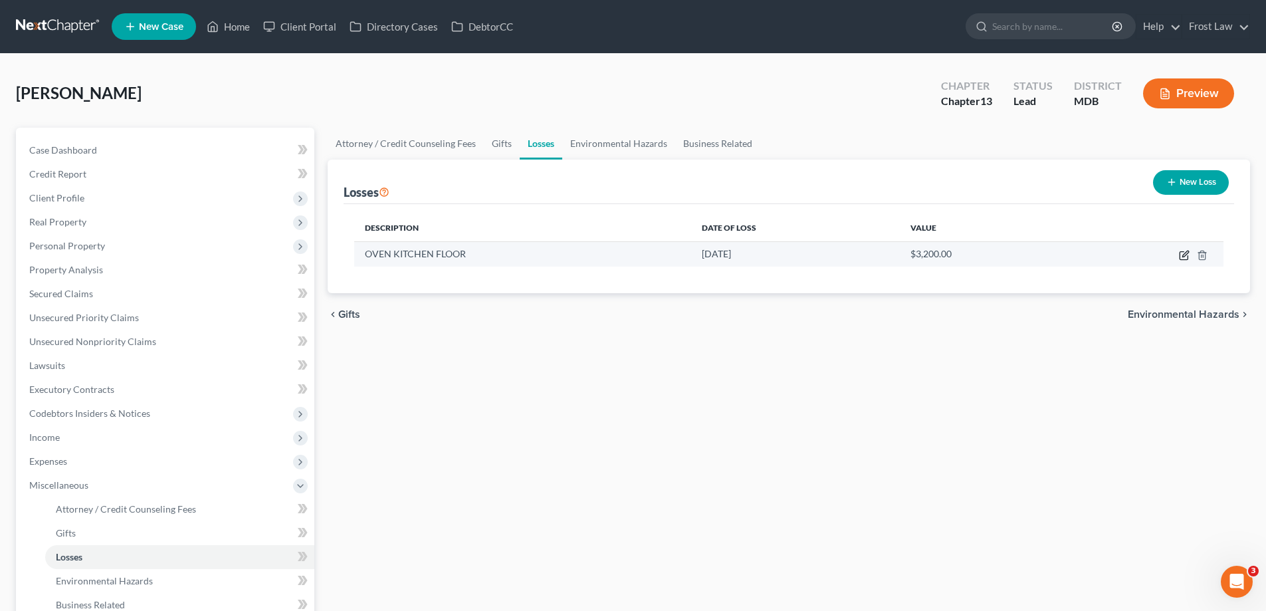
click at [1179, 255] on icon "button" at bounding box center [1184, 255] width 11 height 11
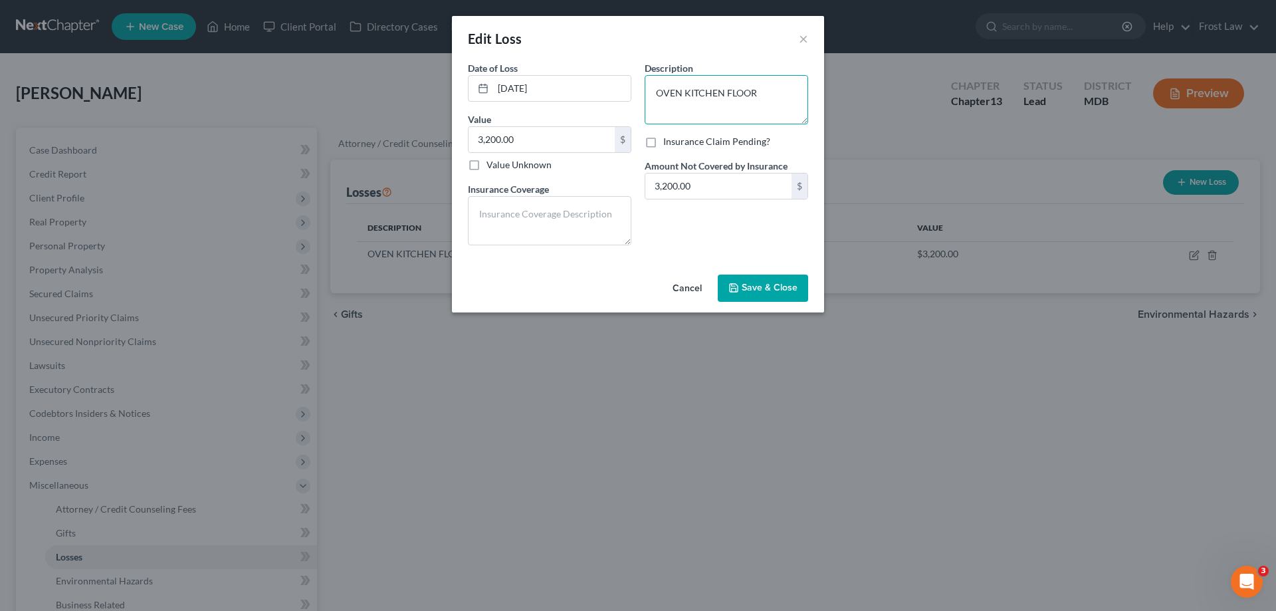
click at [765, 86] on textarea "OVEN KITCHEN FLOOR" at bounding box center [727, 99] width 164 height 49
drag, startPoint x: 764, startPoint y: 98, endPoint x: 619, endPoint y: 105, distance: 145.1
click at [619, 105] on div "Date of Loss * [DATE] Value 3,200.00 $ Value Unknown Balance Undetermined 3,200…" at bounding box center [638, 158] width 354 height 195
click at [757, 285] on span "Save & Close" at bounding box center [770, 288] width 56 height 11
